Goal: Transaction & Acquisition: Purchase product/service

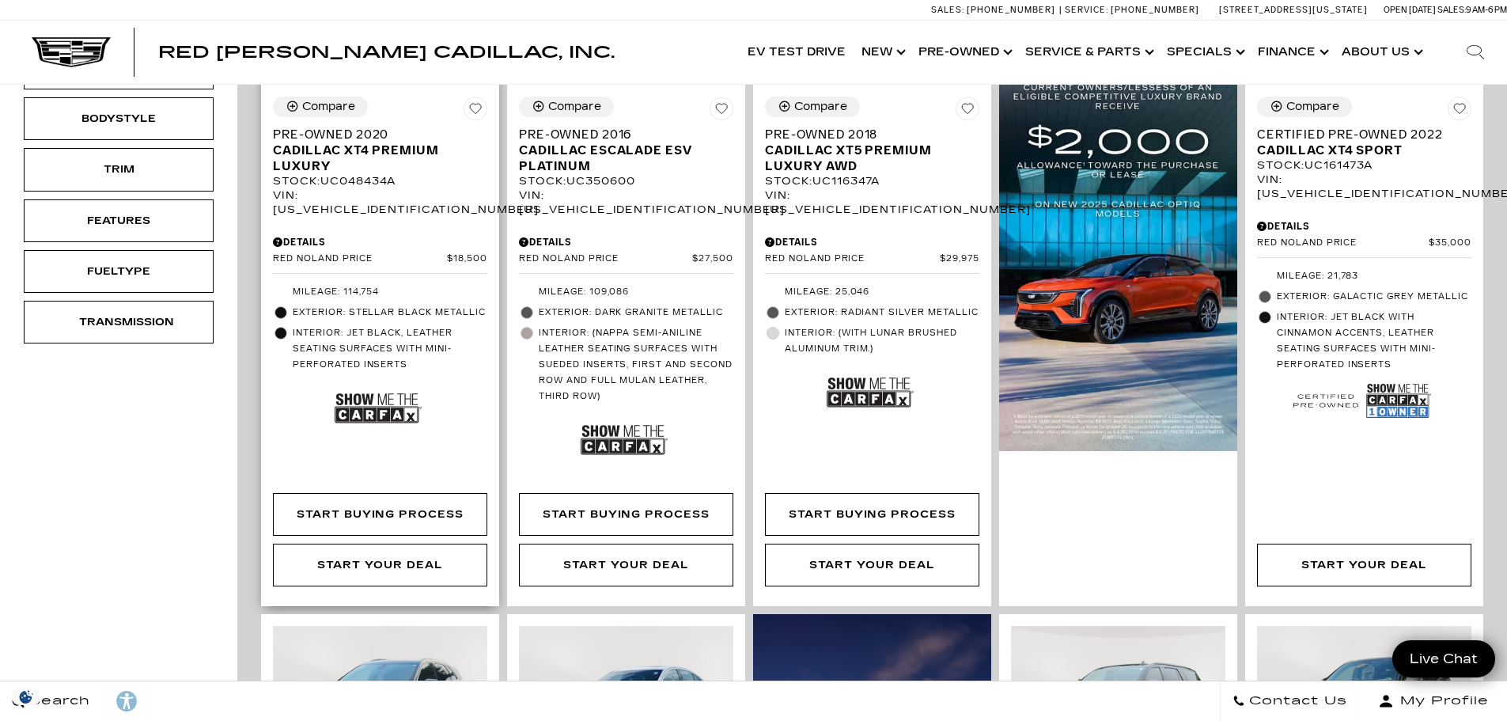
scroll to position [1029, 0]
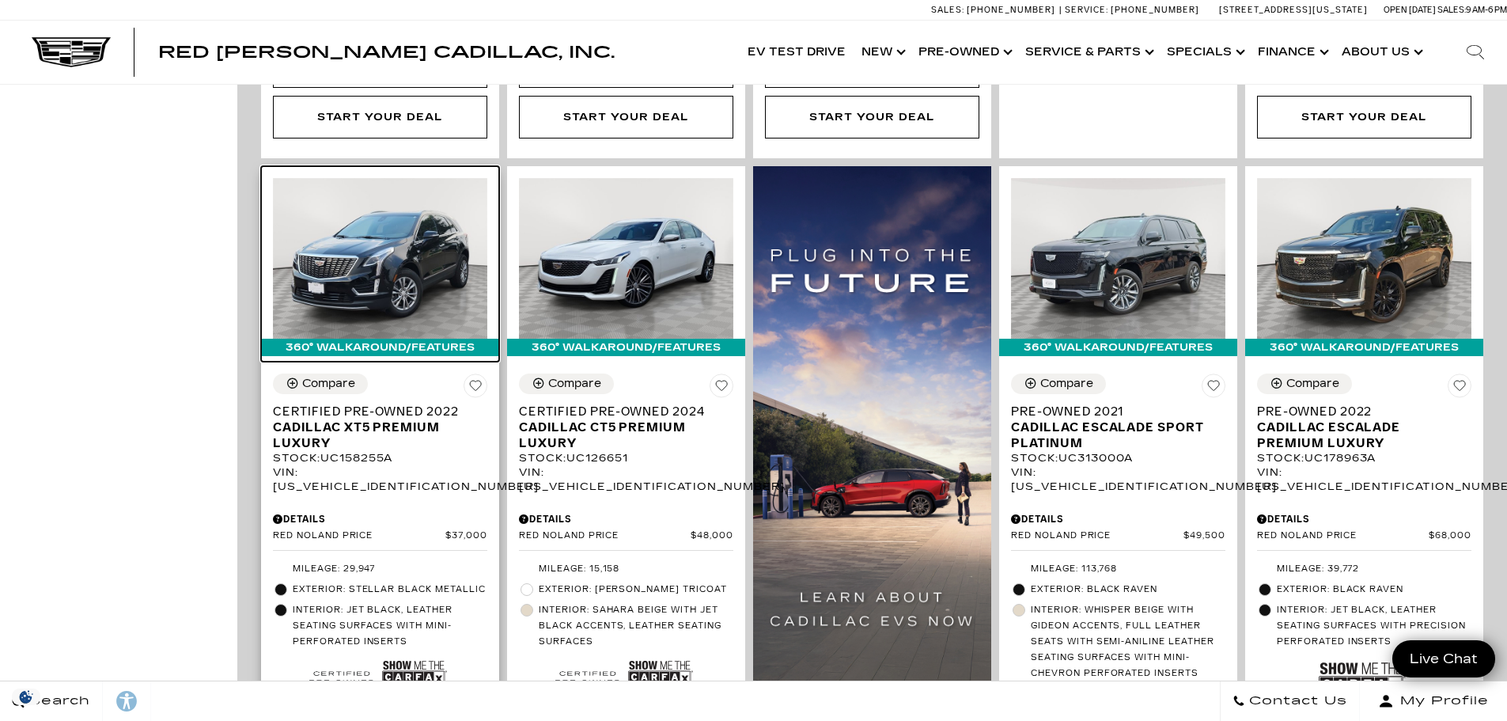
click at [401, 252] on img at bounding box center [380, 258] width 214 height 161
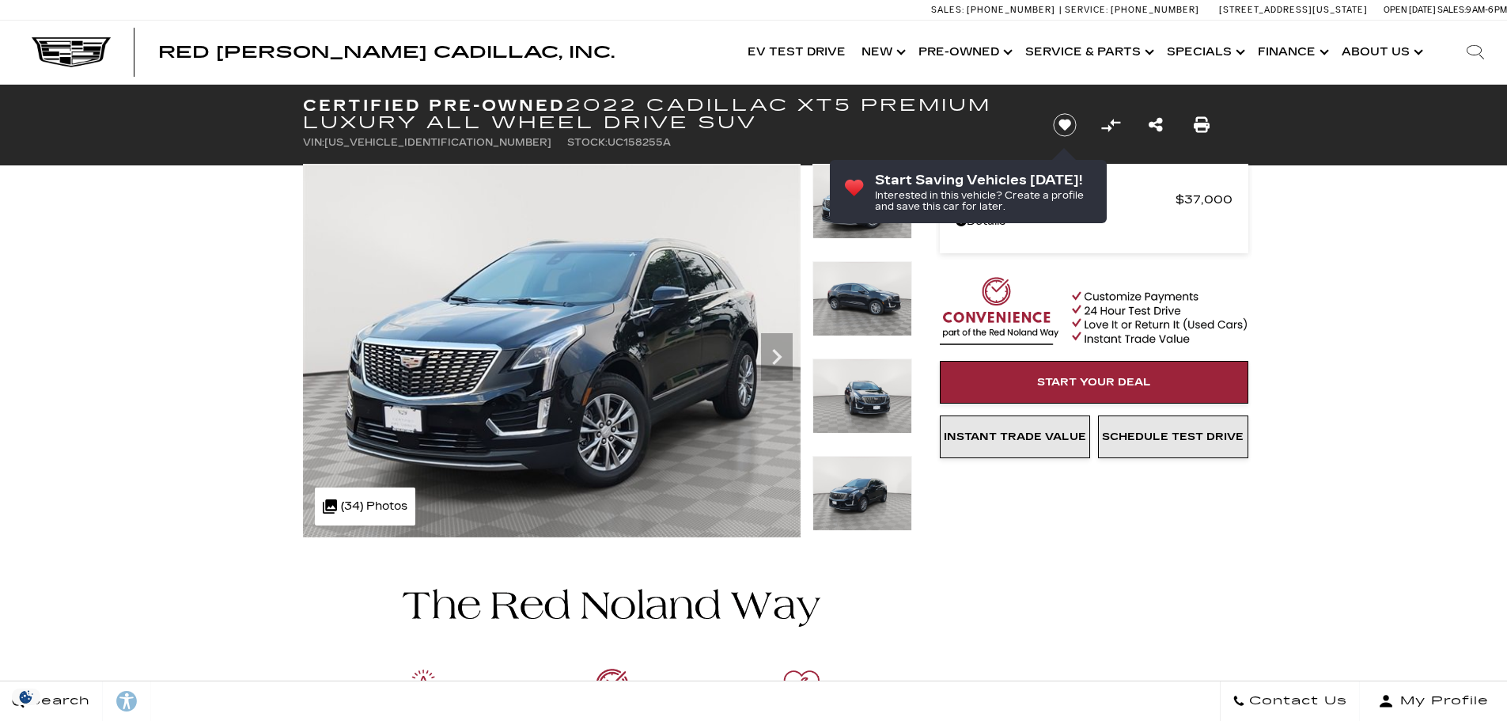
click at [786, 358] on icon "Next" at bounding box center [777, 357] width 32 height 32
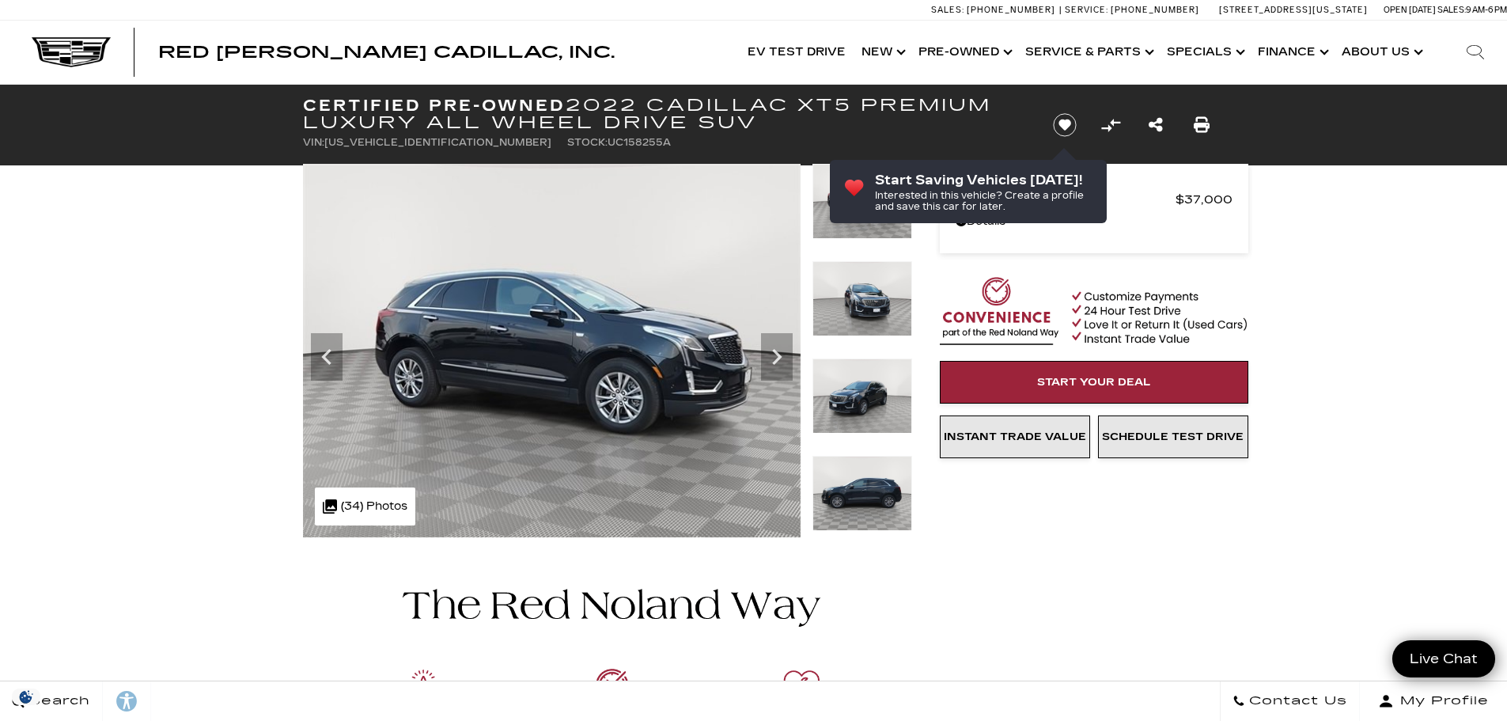
click at [786, 358] on icon "Next" at bounding box center [777, 357] width 32 height 32
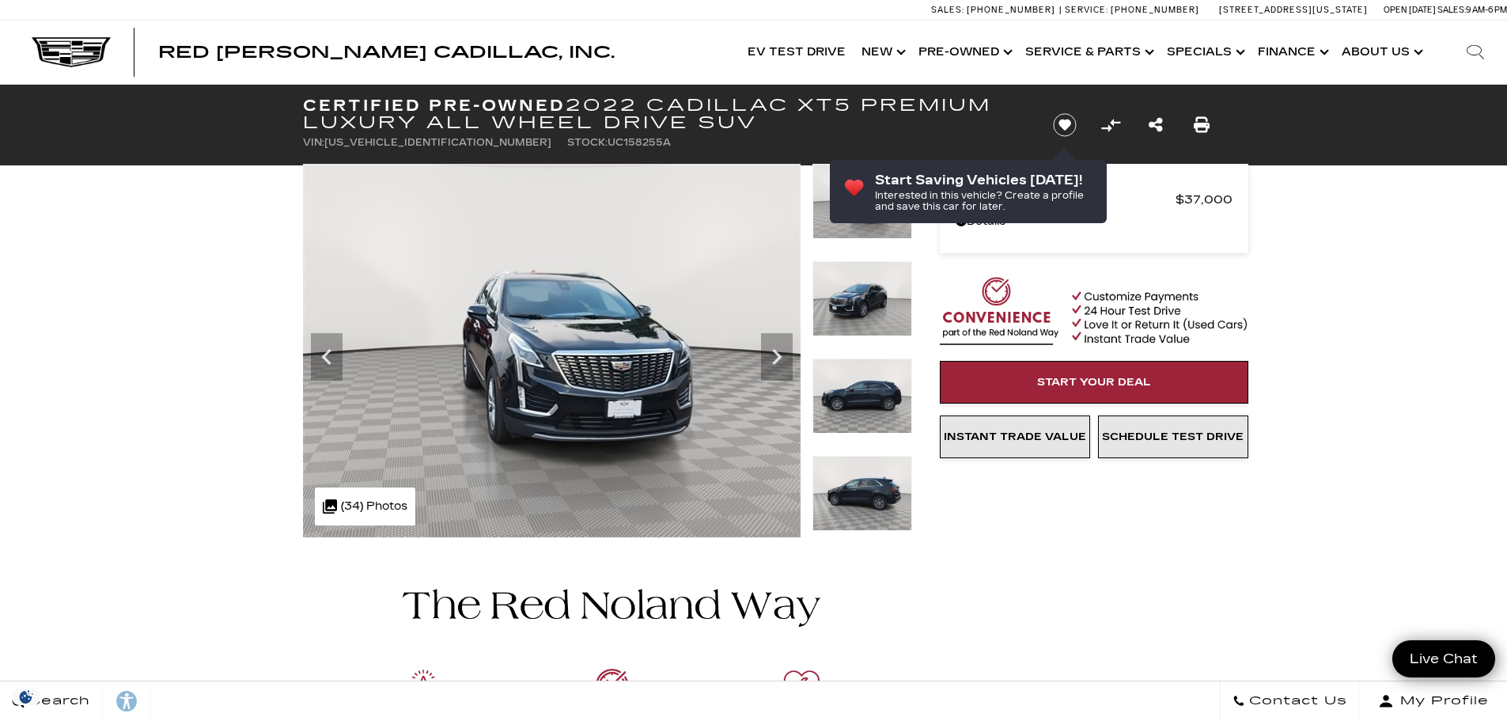
click at [786, 358] on icon "Next" at bounding box center [777, 357] width 32 height 32
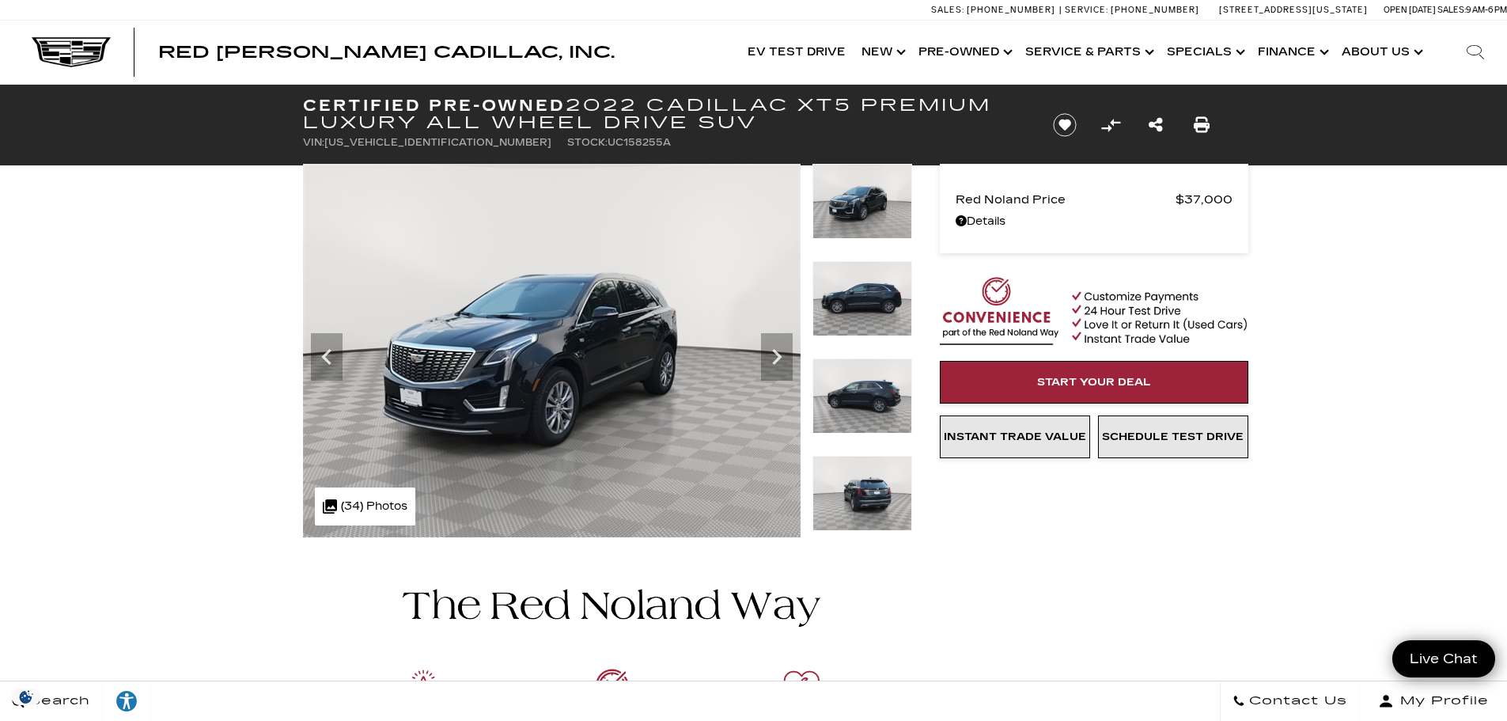
click at [786, 358] on icon "Next" at bounding box center [777, 357] width 32 height 32
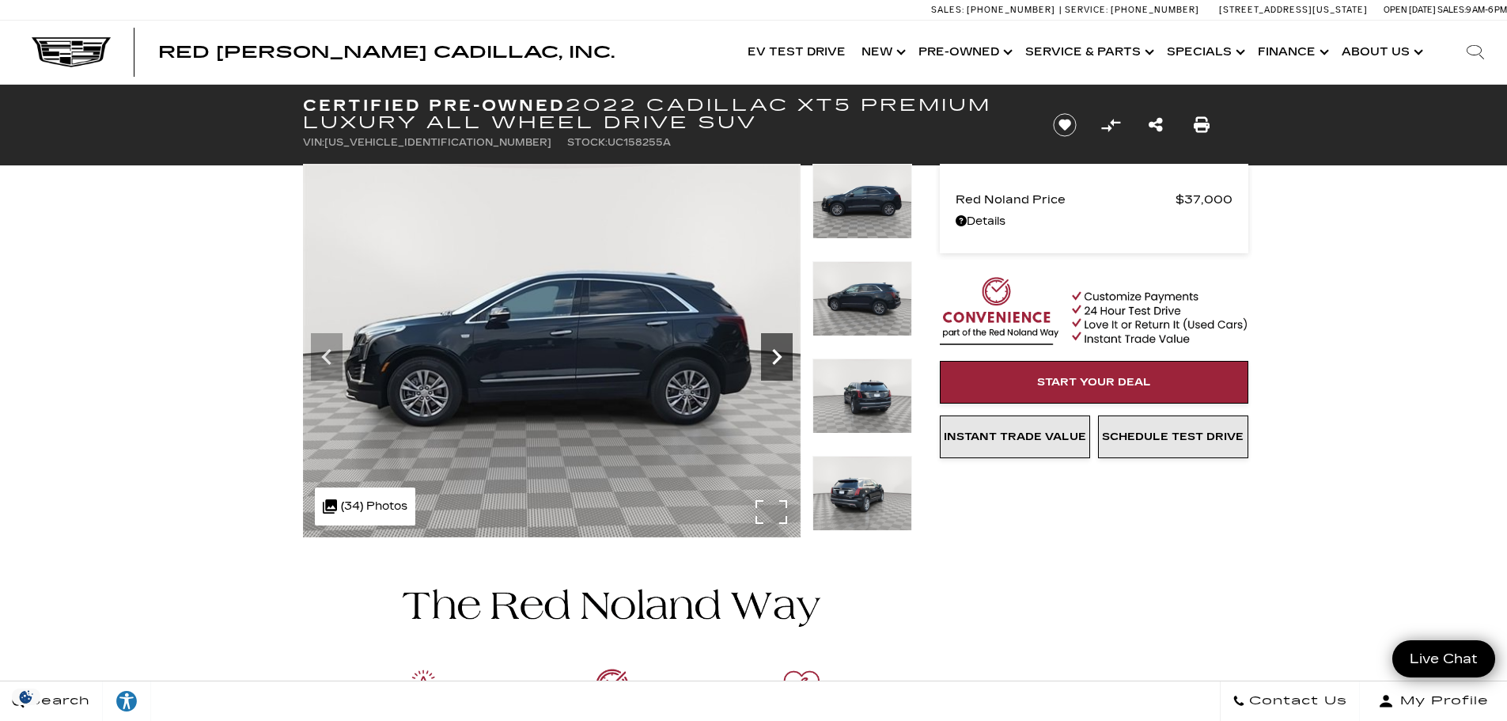
click at [784, 358] on icon "Next" at bounding box center [777, 357] width 32 height 32
